Goal: Task Accomplishment & Management: Manage account settings

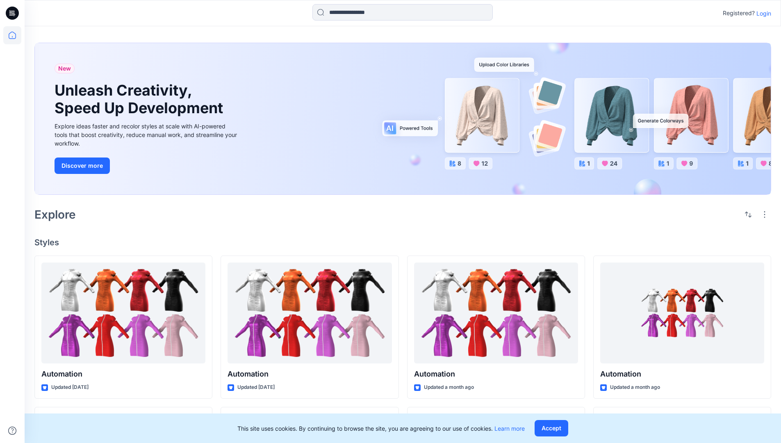
click at [762, 13] on p "Login" at bounding box center [764, 13] width 15 height 9
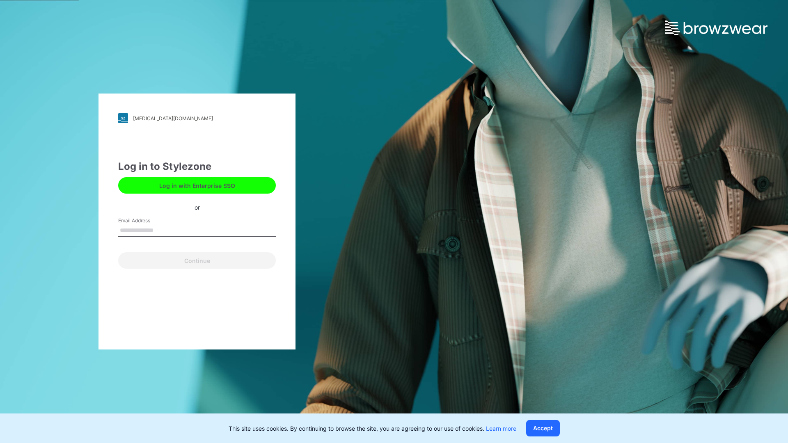
click at [162, 230] on input "Email Address" at bounding box center [197, 230] width 158 height 12
type input "**********"
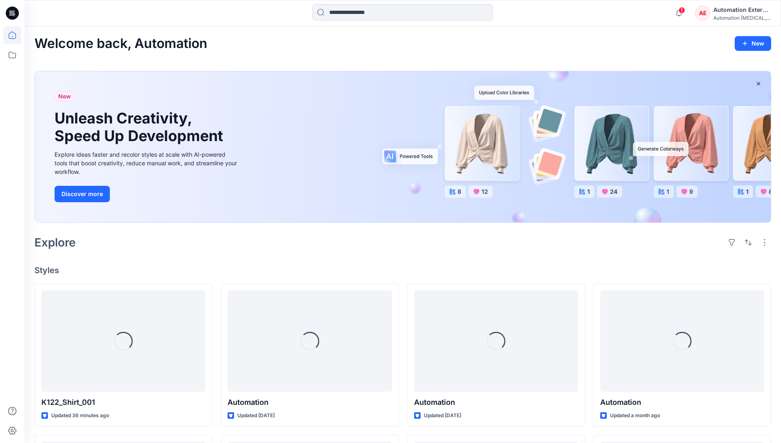
click at [16, 35] on icon at bounding box center [12, 35] width 7 height 7
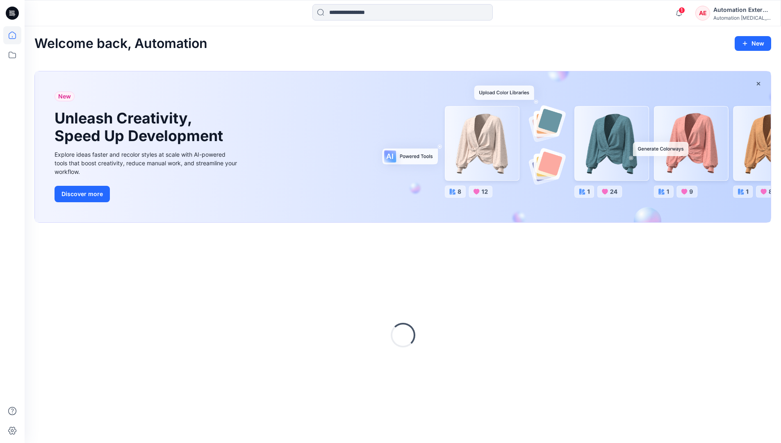
click at [713, 16] on div "AE Automation External Automation testim..." at bounding box center [733, 13] width 75 height 16
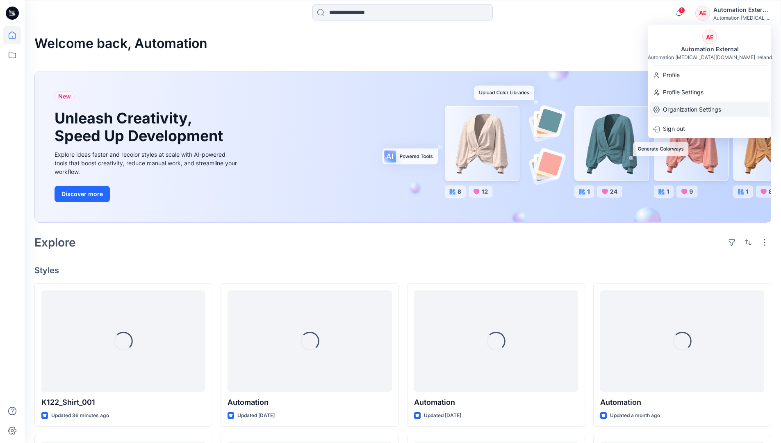
click at [710, 111] on p "Organization Settings" at bounding box center [692, 110] width 58 height 16
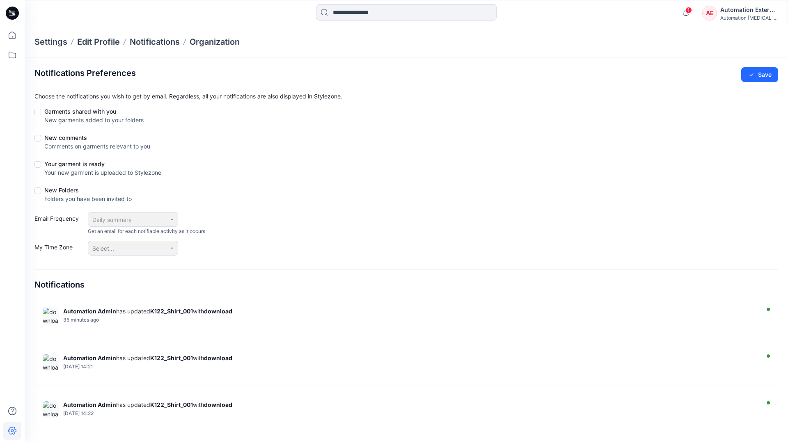
click at [749, 13] on div "Automation External" at bounding box center [748, 10] width 57 height 10
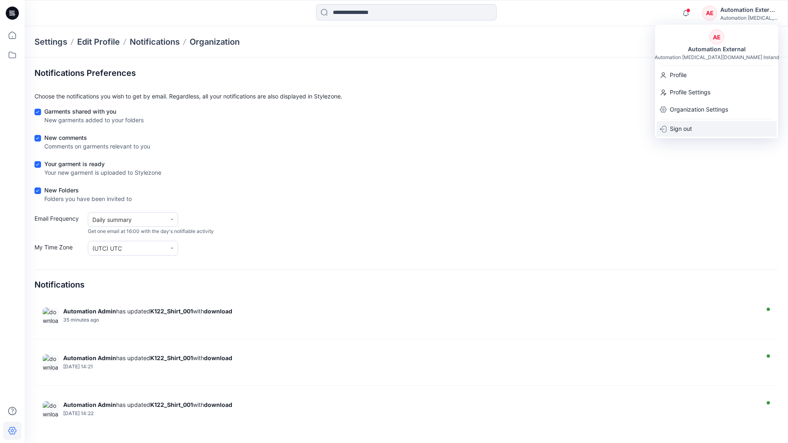
click at [696, 128] on div "Sign out" at bounding box center [716, 129] width 120 height 16
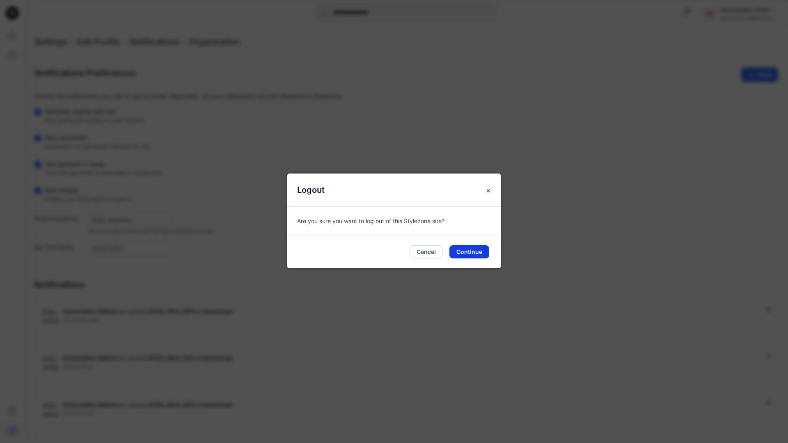
click at [474, 249] on button "Continue" at bounding box center [469, 251] width 40 height 13
